Goal: Information Seeking & Learning: Learn about a topic

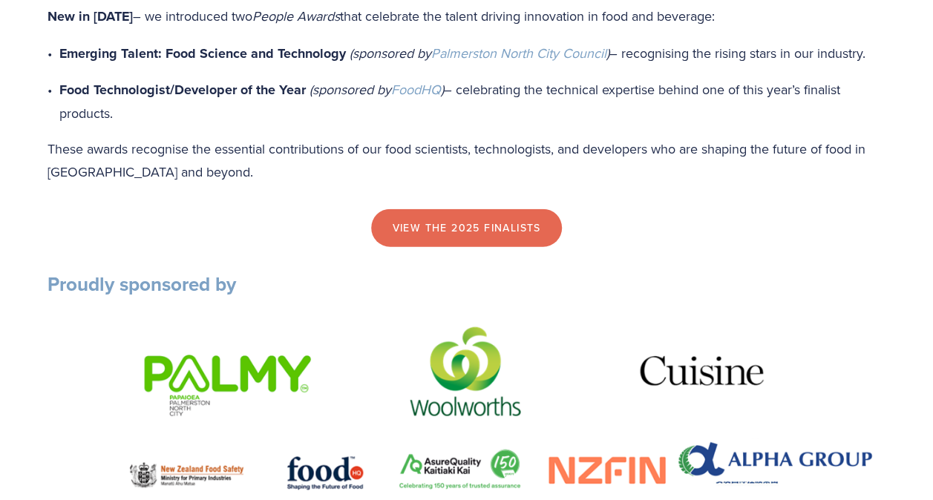
scroll to position [1633, 0]
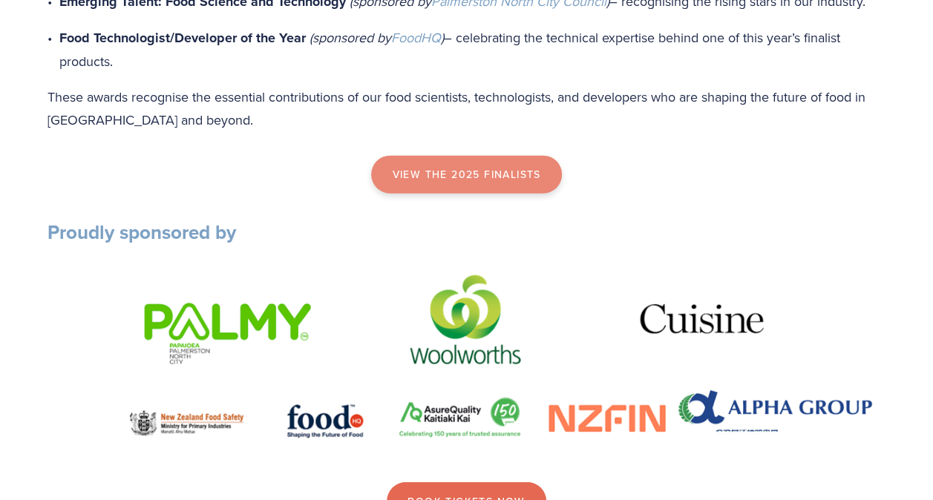
click at [482, 189] on link "view the 2025 finalists" at bounding box center [466, 175] width 190 height 39
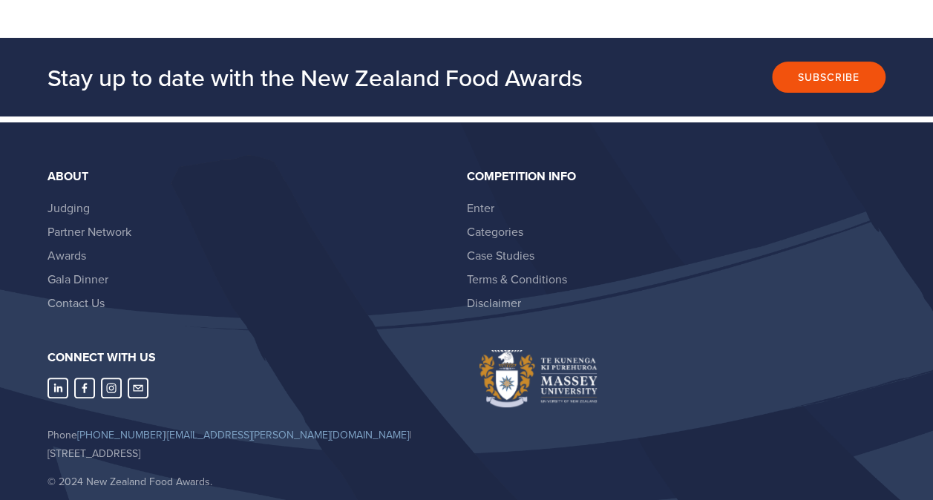
scroll to position [2959, 0]
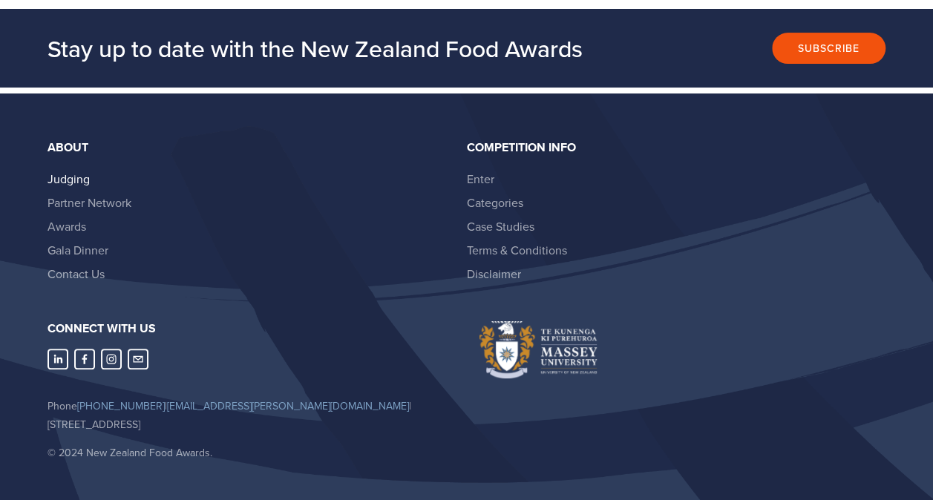
click at [65, 171] on link "Judging" at bounding box center [68, 179] width 42 height 16
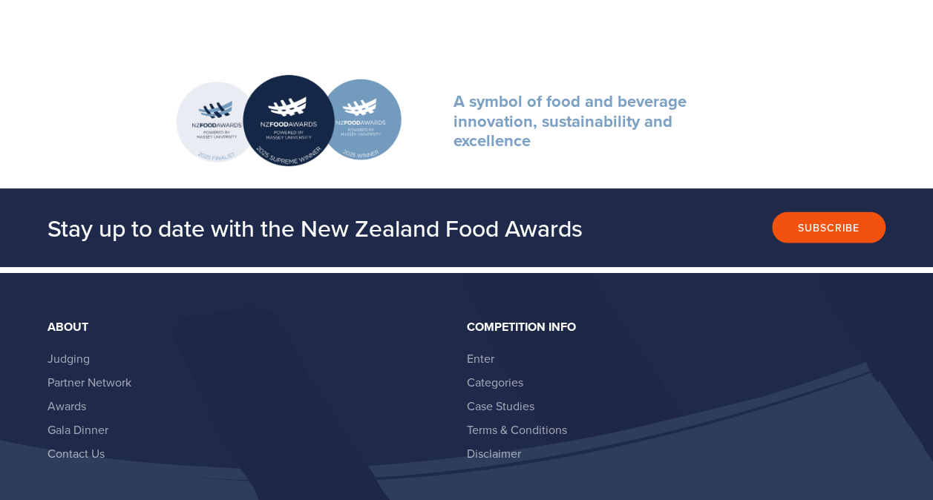
scroll to position [1392, 0]
